Goal: Find contact information: Find contact information

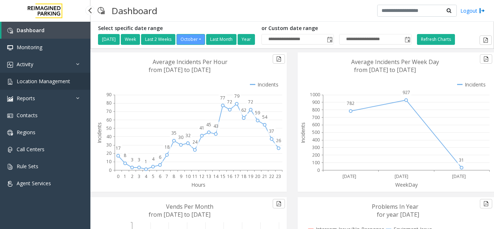
click at [50, 80] on span "Location Management" at bounding box center [44, 81] width 54 height 7
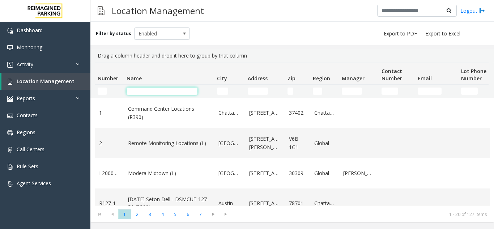
click at [151, 90] on input "Name Filter" at bounding box center [162, 91] width 71 height 7
click at [254, 90] on input "Address Filter" at bounding box center [258, 91] width 20 height 7
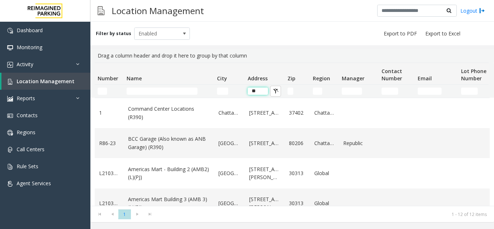
type input "*"
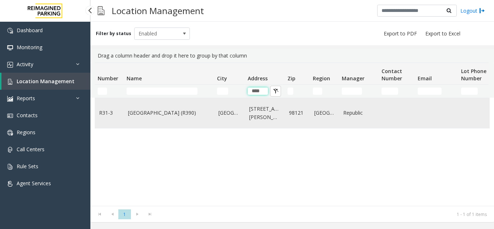
type input "****"
click at [166, 114] on link "Bell Street Garage (R390)" at bounding box center [169, 113] width 82 height 8
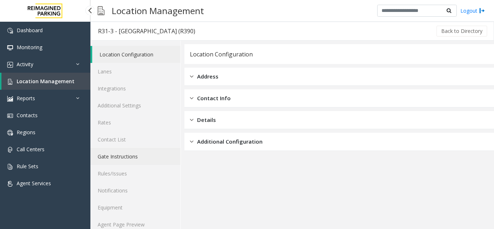
scroll to position [9, 0]
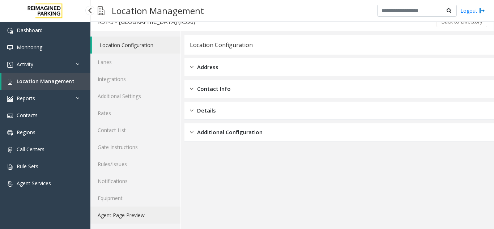
click at [139, 213] on link "Agent Page Preview" at bounding box center [135, 215] width 90 height 17
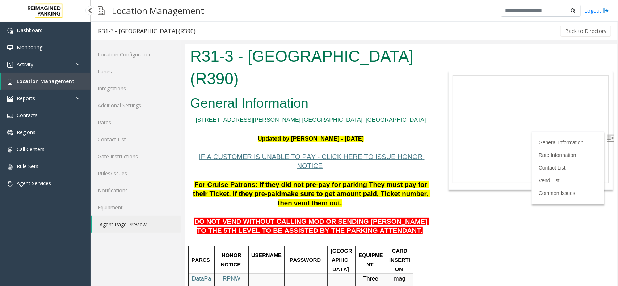
click at [40, 82] on span "Location Management" at bounding box center [46, 81] width 58 height 7
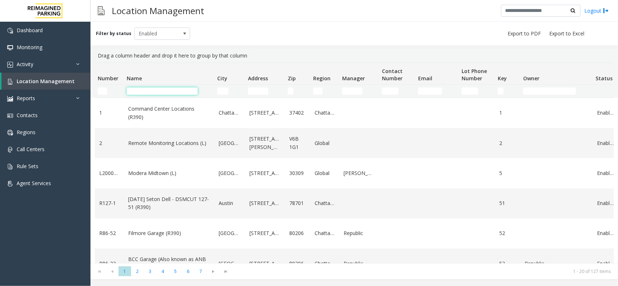
click at [153, 90] on input "Name Filter" at bounding box center [162, 91] width 71 height 7
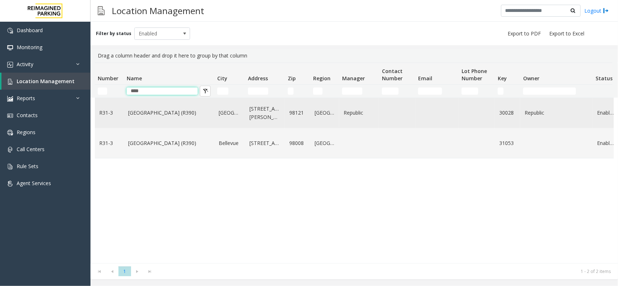
type input "****"
click at [142, 119] on td "Bell Street Garage (R390)" at bounding box center [169, 113] width 90 height 30
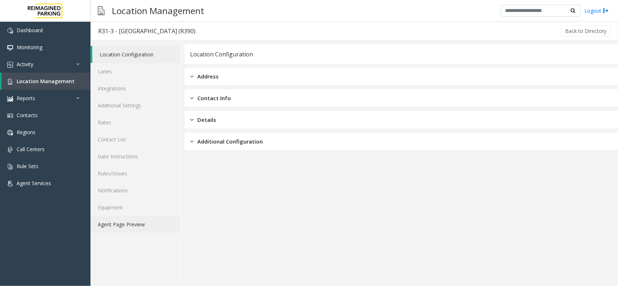
click at [144, 224] on link "Agent Page Preview" at bounding box center [135, 224] width 90 height 17
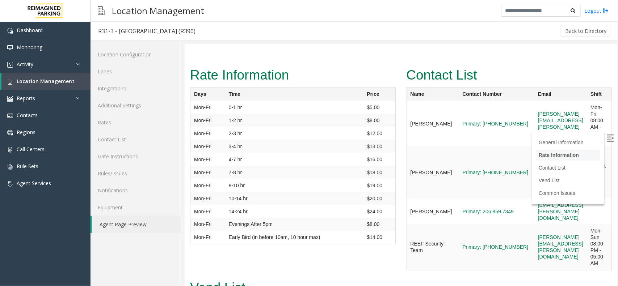
scroll to position [1674, 0]
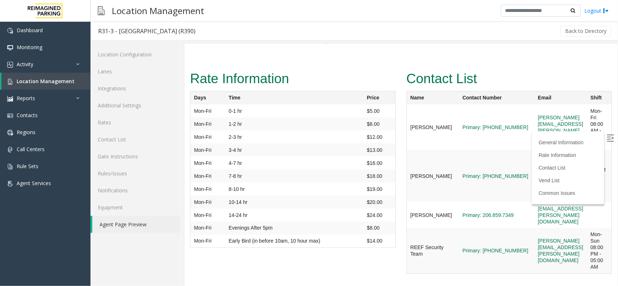
click at [494, 135] on img at bounding box center [609, 137] width 7 height 7
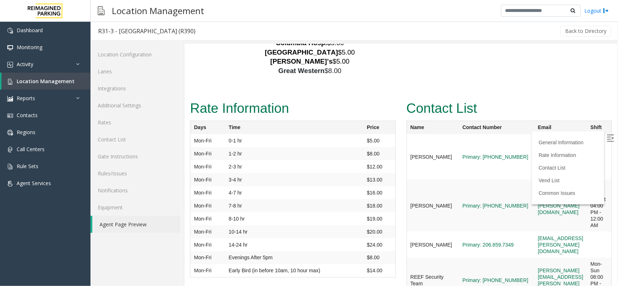
scroll to position [1628, 0]
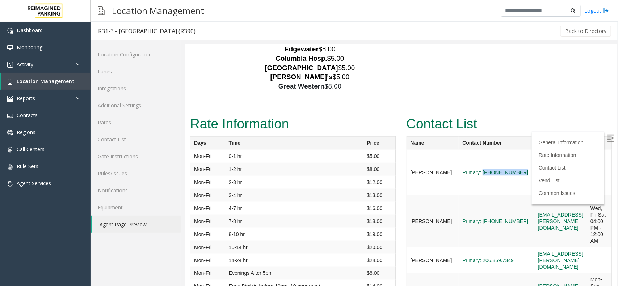
drag, startPoint x: 496, startPoint y: 111, endPoint x: 460, endPoint y: 115, distance: 36.3
click at [460, 149] on td "Primary: [PHONE_NUMBER]" at bounding box center [496, 172] width 76 height 46
copy link "(206) 549-2823"
drag, startPoint x: 494, startPoint y: 237, endPoint x: 460, endPoint y: 243, distance: 34.6
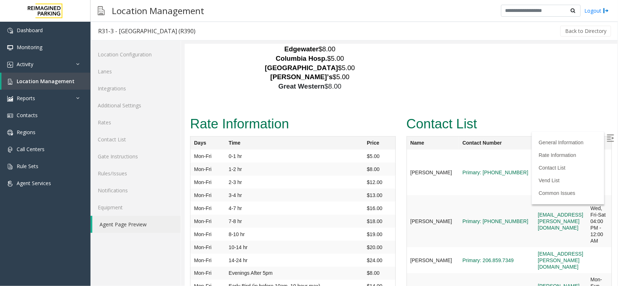
copy link "[PHONE_NUMBER]"
click at [44, 67] on link "Activity" at bounding box center [45, 64] width 90 height 17
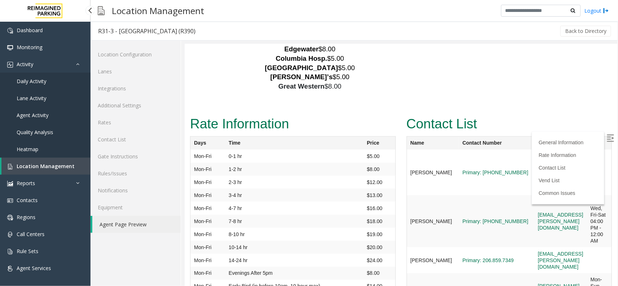
click at [37, 165] on span "Location Management" at bounding box center [46, 166] width 58 height 7
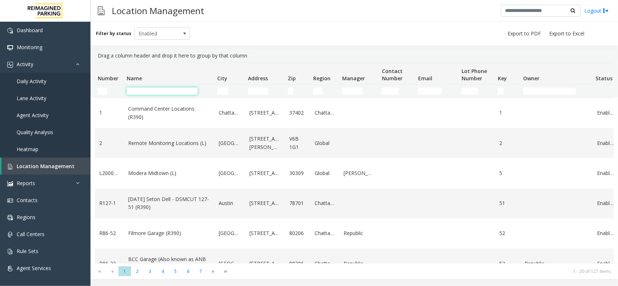
click at [143, 93] on input "Name Filter" at bounding box center [162, 91] width 71 height 7
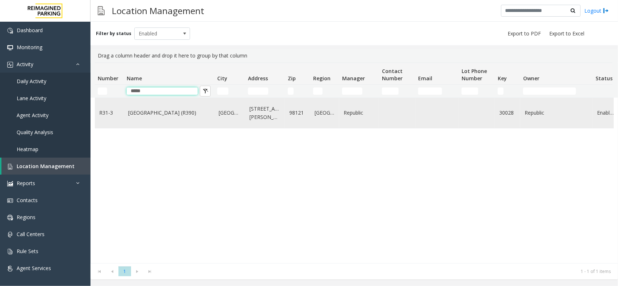
type input "****"
click at [171, 108] on td "Bell Street Garage (R390)" at bounding box center [169, 113] width 90 height 30
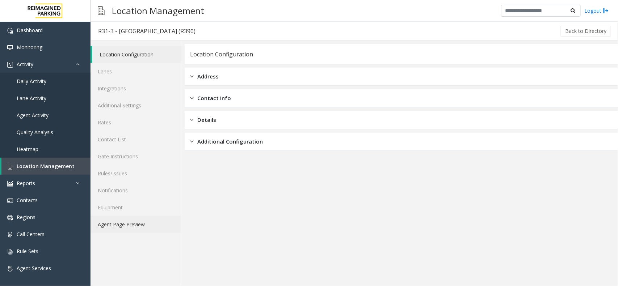
click at [129, 221] on link "Agent Page Preview" at bounding box center [135, 224] width 90 height 17
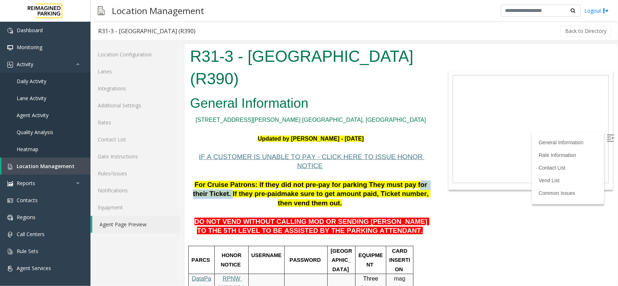
drag, startPoint x: 431, startPoint y: 174, endPoint x: 387, endPoint y: 174, distance: 43.8
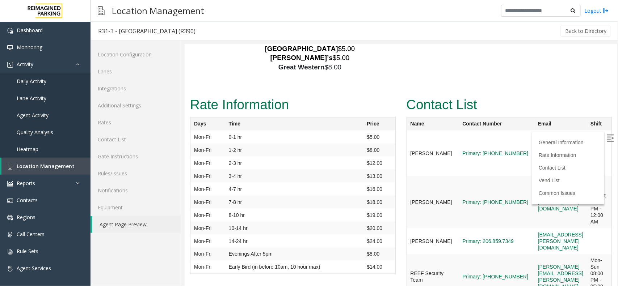
scroll to position [1631, 0]
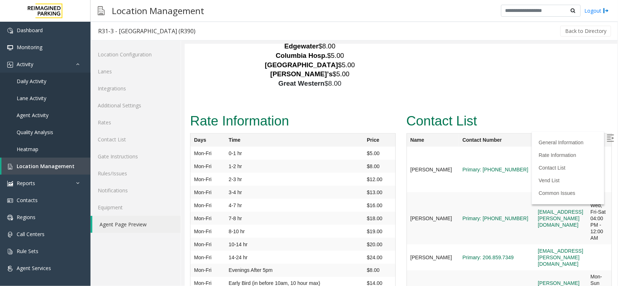
drag, startPoint x: 494, startPoint y: 233, endPoint x: 460, endPoint y: 232, distance: 34.4
copy link "[PHONE_NUMBER]"
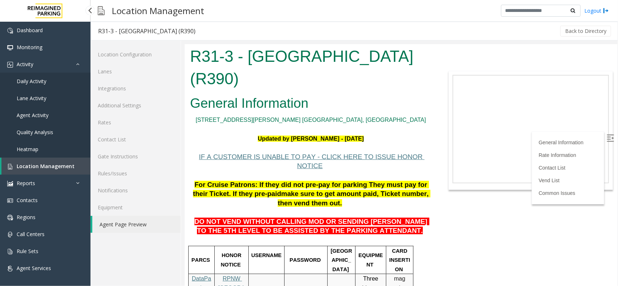
scroll to position [1631, 0]
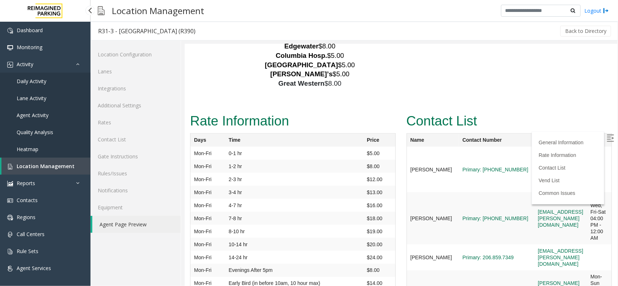
click at [55, 165] on span "Location Management" at bounding box center [46, 166] width 58 height 7
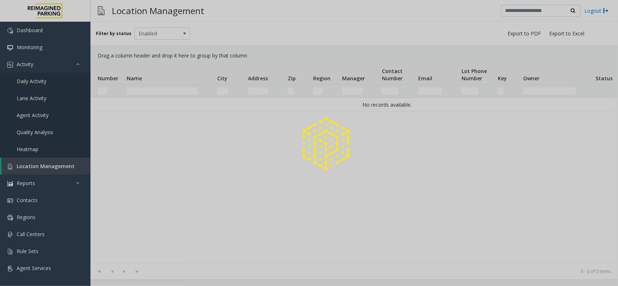
click at [147, 89] on div at bounding box center [309, 143] width 618 height 286
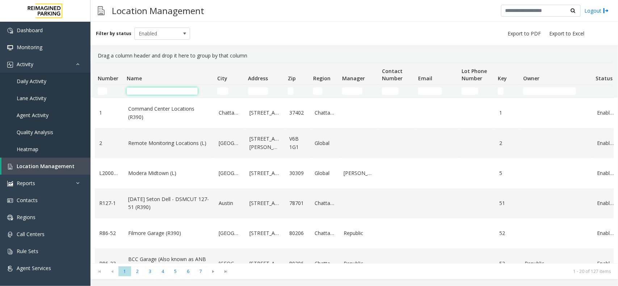
click at [144, 90] on input "Name Filter" at bounding box center [162, 91] width 71 height 7
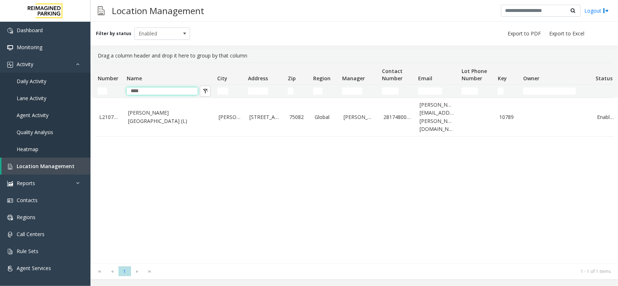
type input "****"
click at [154, 92] on input "****" at bounding box center [162, 91] width 71 height 7
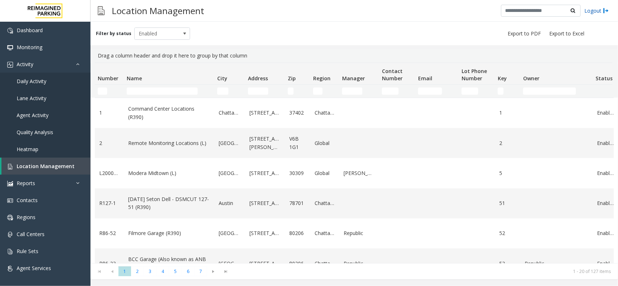
click at [589, 9] on link "Logout" at bounding box center [596, 11] width 25 height 8
